Goal: Transaction & Acquisition: Download file/media

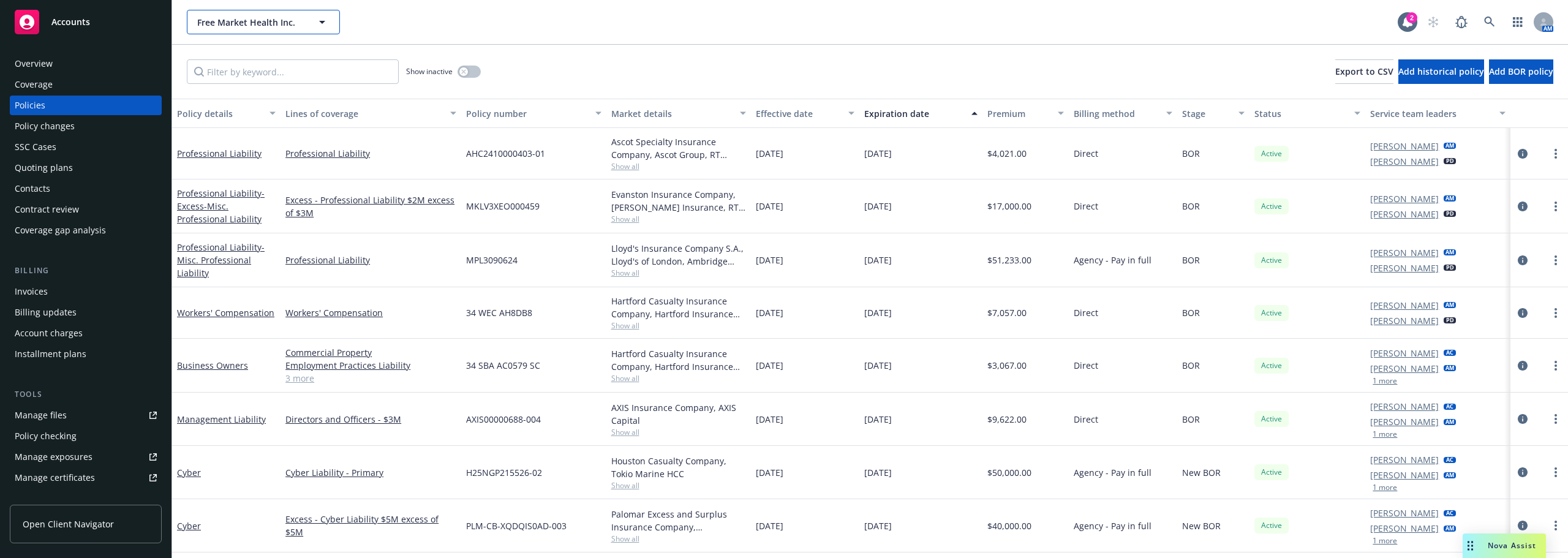
click at [281, 14] on button "Free Market Health Inc." at bounding box center [262, 22] width 153 height 24
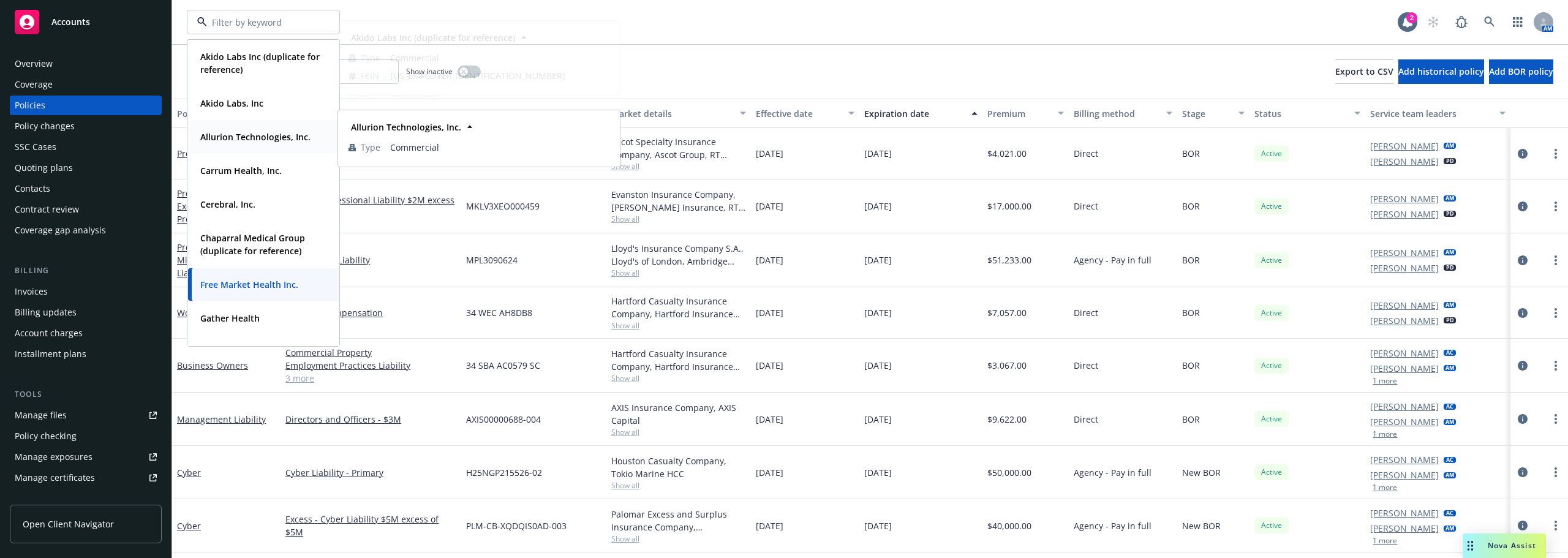
scroll to position [184, 0]
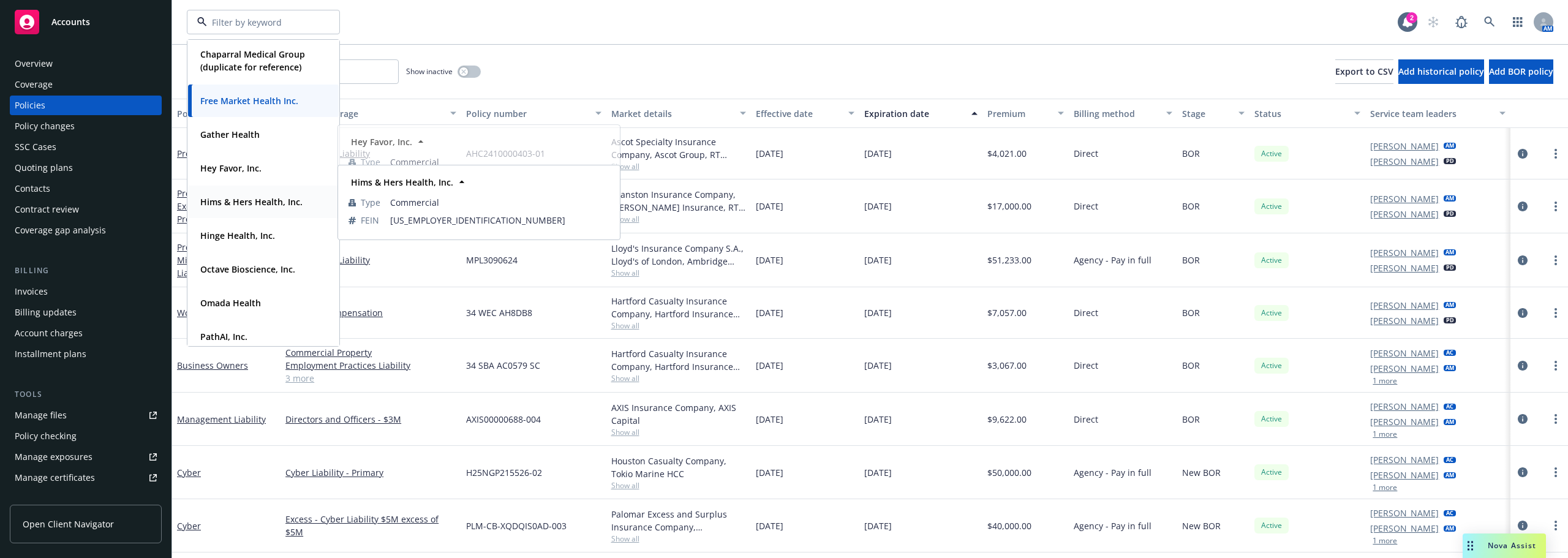
click at [258, 210] on div "Hims & Hers Health, Inc." at bounding box center [250, 201] width 109 height 18
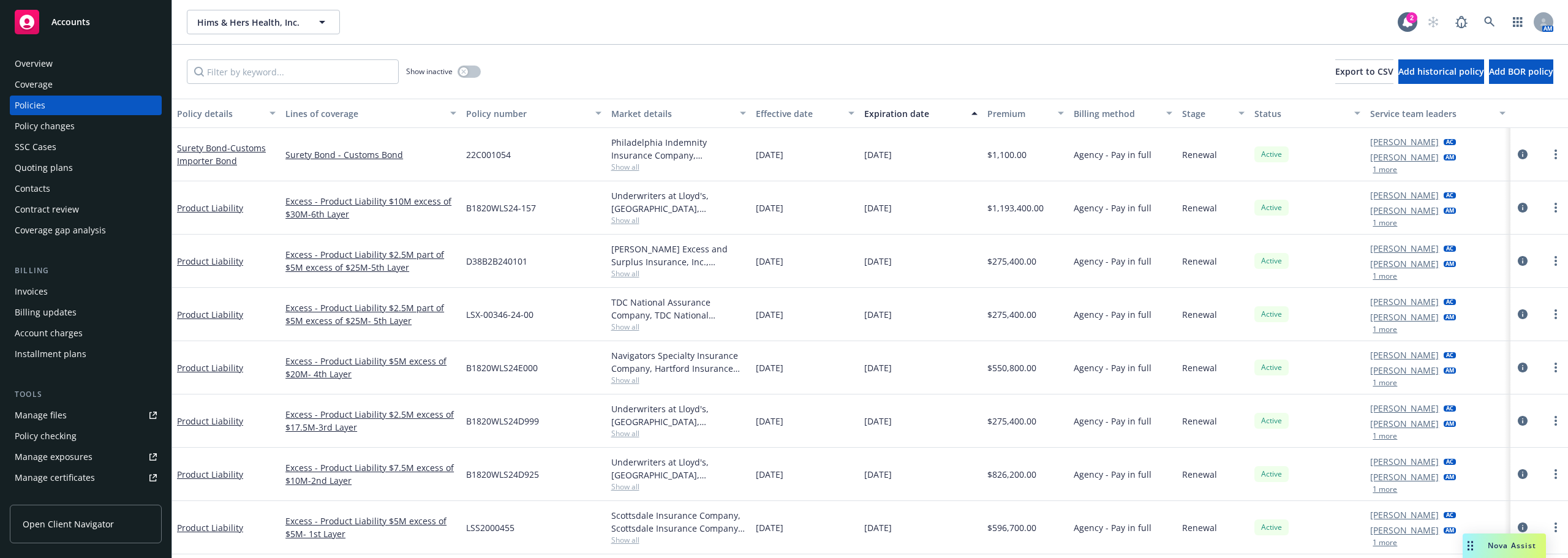
click at [45, 407] on div "Manage files" at bounding box center [41, 414] width 52 height 19
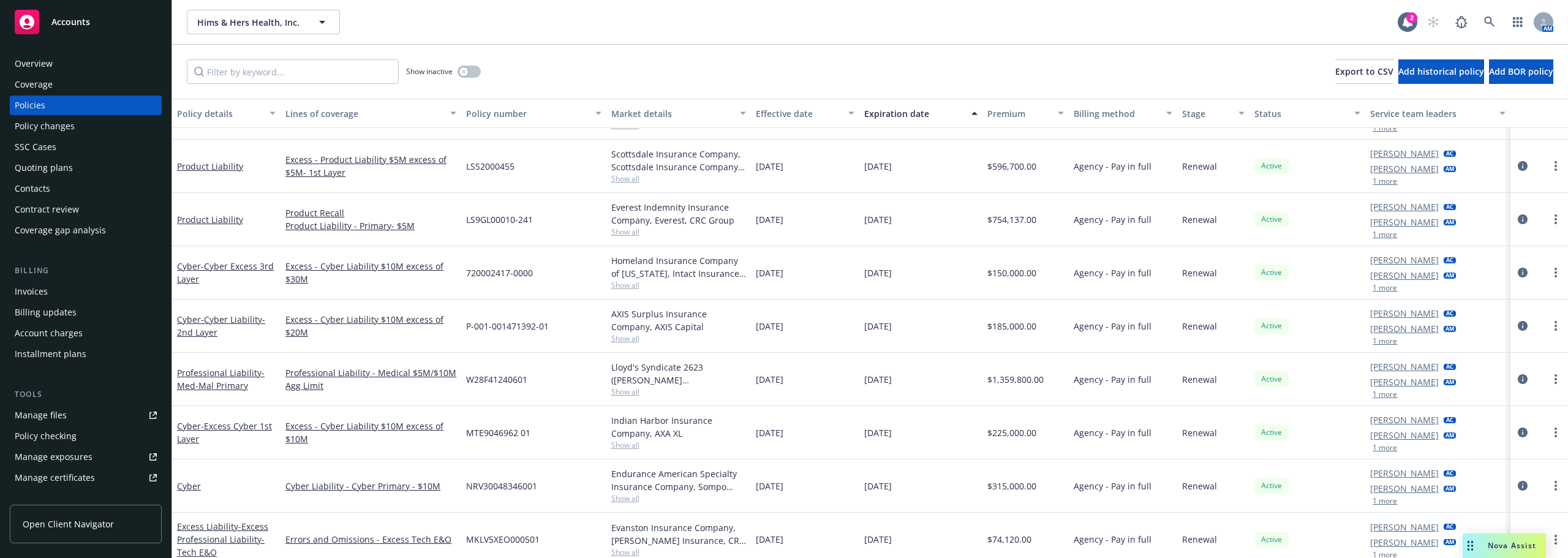
scroll to position [367, 0]
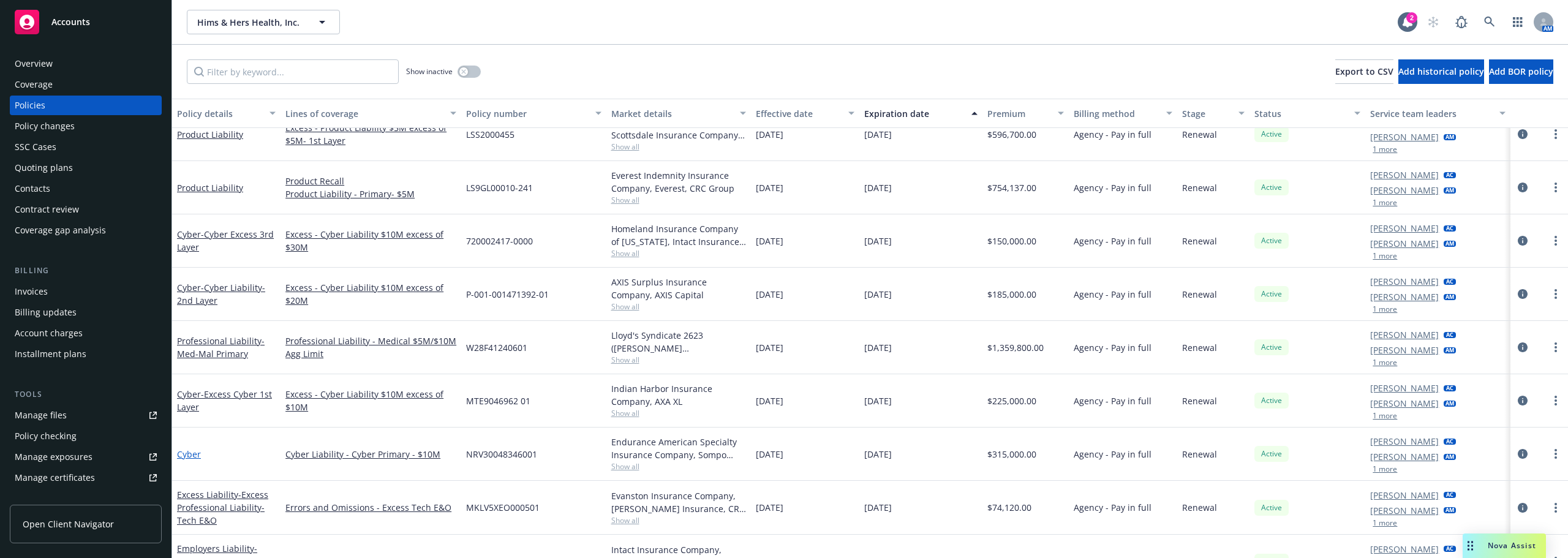
click at [186, 450] on link "Cyber" at bounding box center [189, 454] width 24 height 12
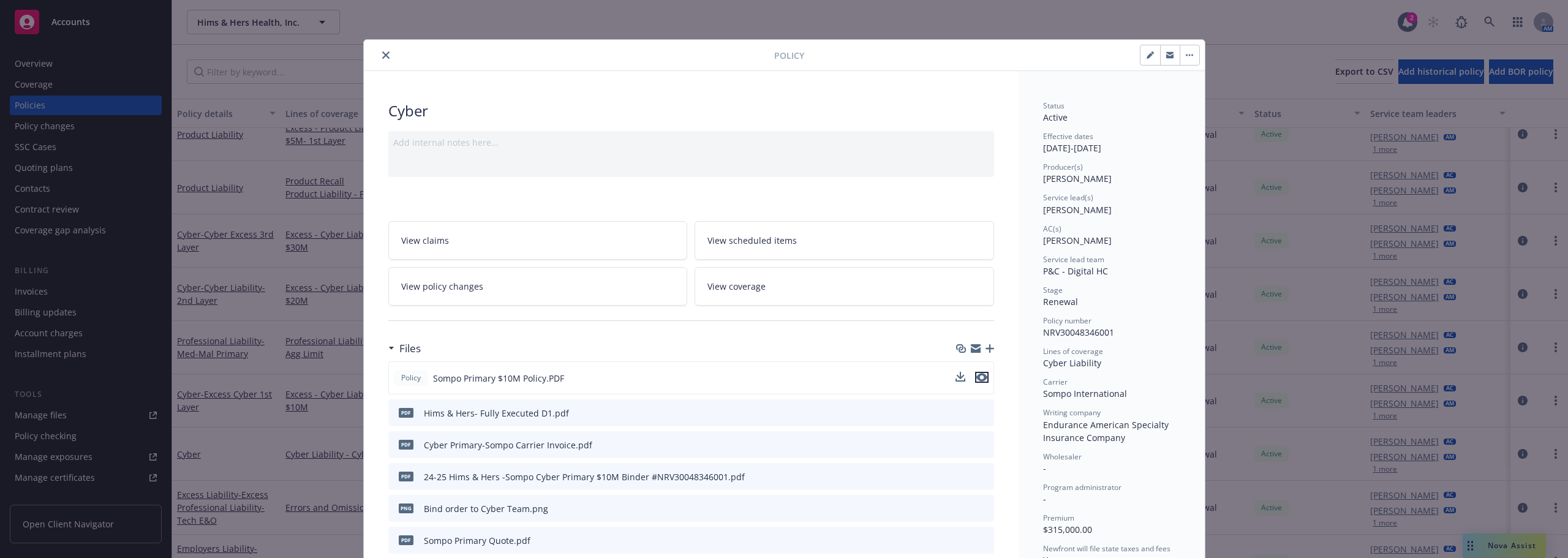
click at [982, 381] on icon "preview file" at bounding box center [982, 376] width 11 height 8
click at [340, 322] on div "Policy Cyber Add internal notes here... View claims View scheduled items View p…" at bounding box center [784, 279] width 1568 height 558
drag, startPoint x: 384, startPoint y: 54, endPoint x: 355, endPoint y: 127, distance: 78.5
click at [385, 54] on button "close" at bounding box center [386, 56] width 15 height 15
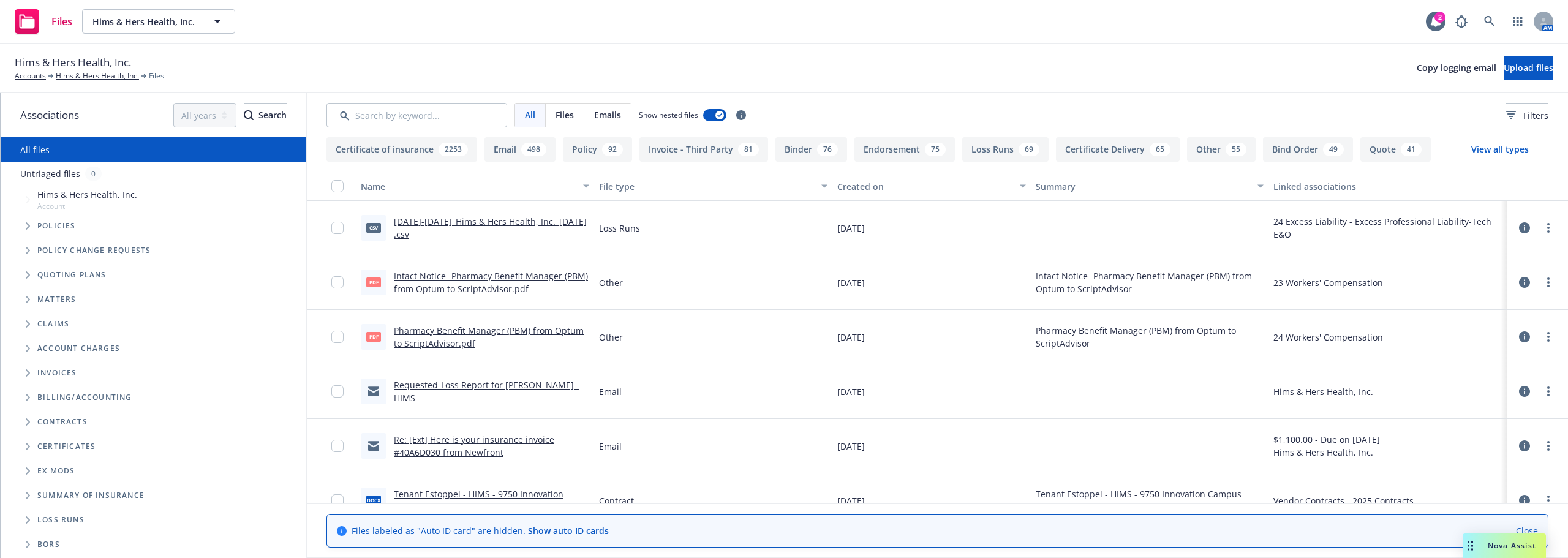
click at [1007, 154] on button "Loss Runs 69" at bounding box center [1005, 149] width 86 height 24
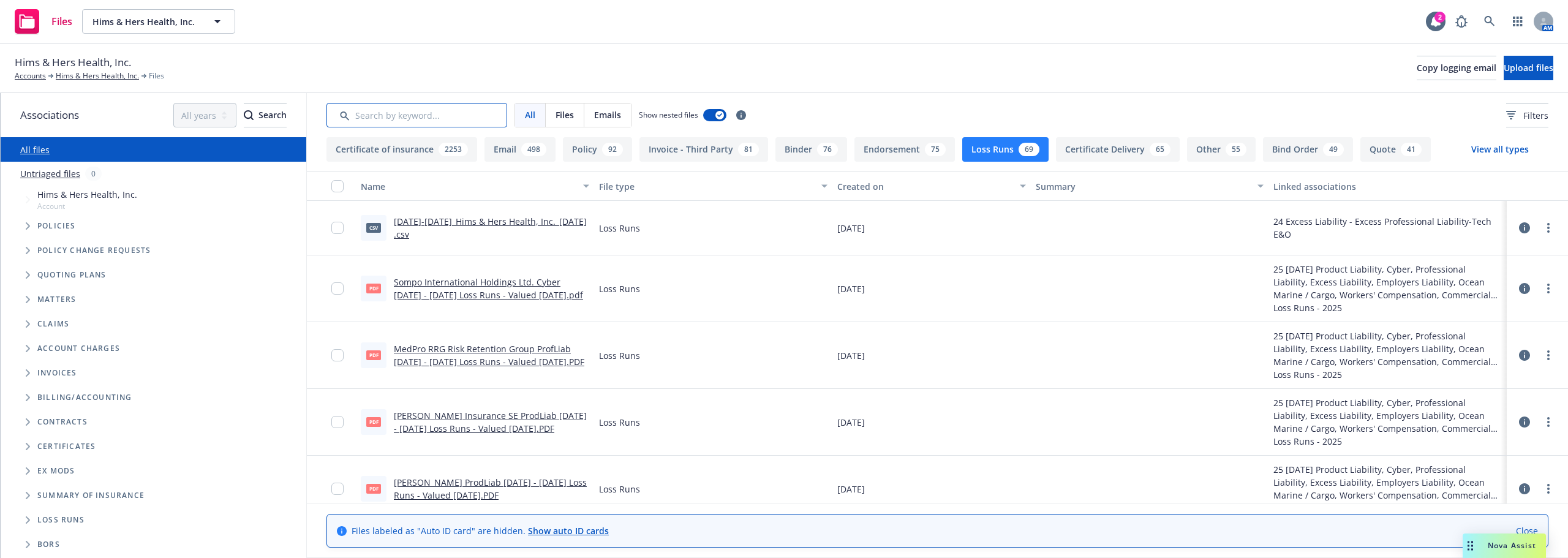
click at [411, 123] on input "Search by keyword..." at bounding box center [416, 115] width 181 height 24
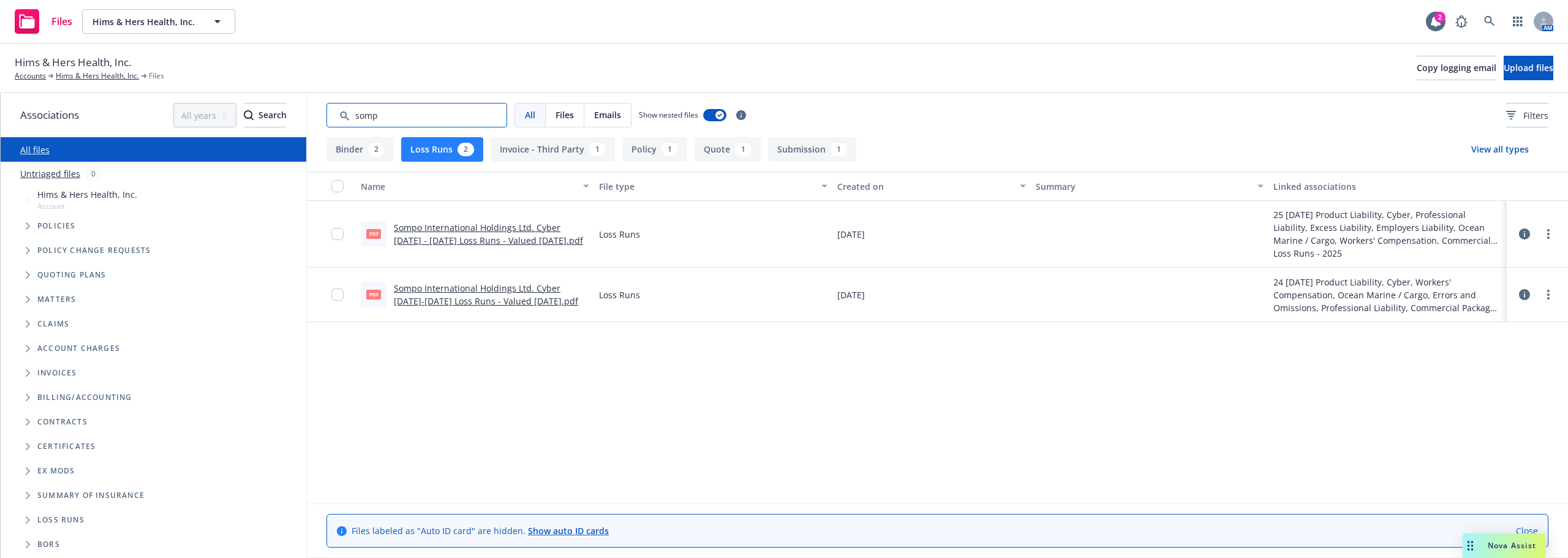
type input "somp"
click at [340, 232] on input "checkbox" at bounding box center [337, 234] width 12 height 12
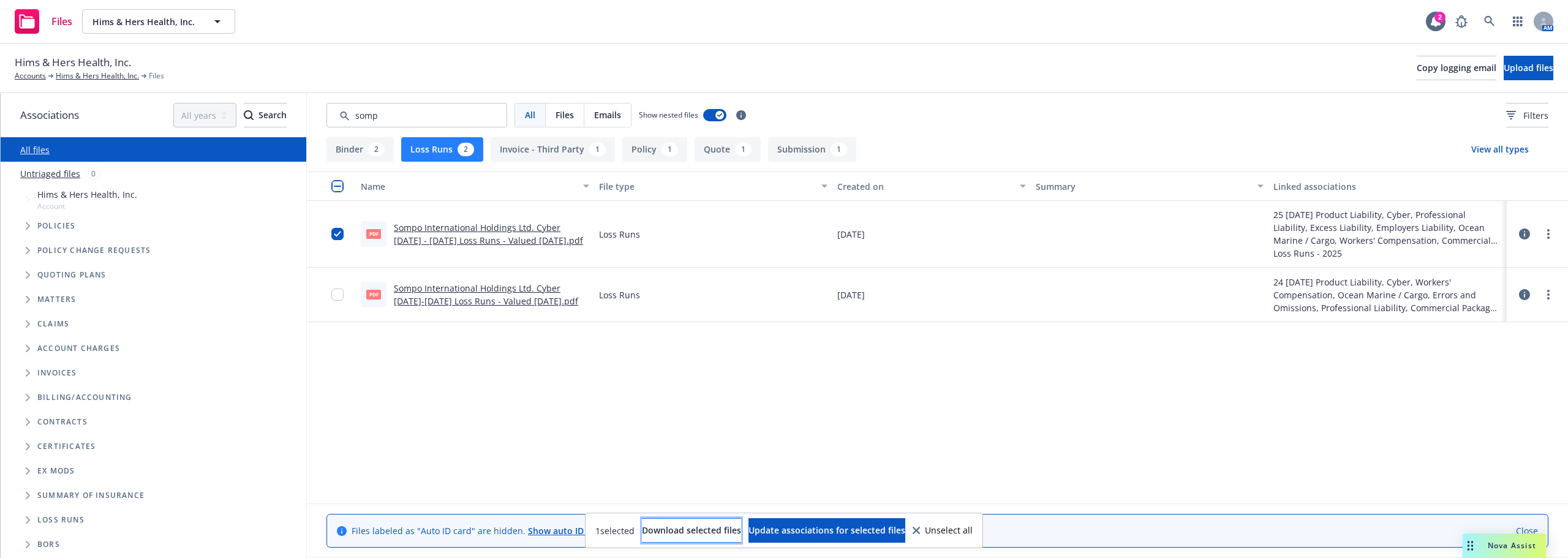
click at [689, 522] on button "Download selected files" at bounding box center [691, 530] width 99 height 24
